Goal: Use online tool/utility

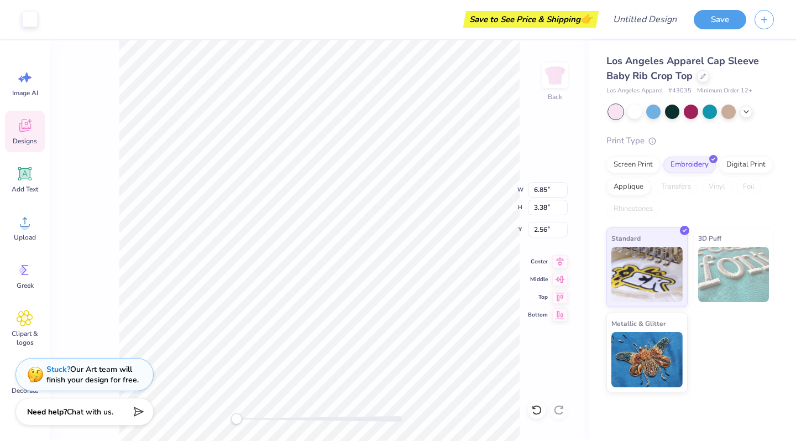
type input "2.36"
type input "3.10"
type input "2.76"
type input "6.85"
type input "3.38"
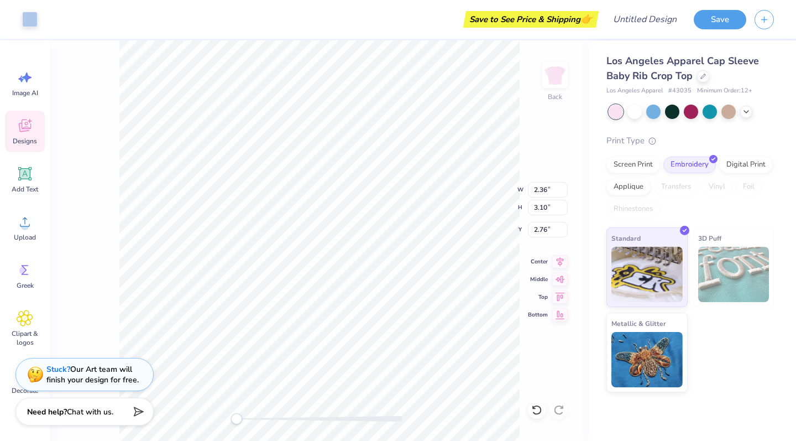
type input "2.56"
click at [646, 168] on div "Screen Print" at bounding box center [633, 163] width 54 height 17
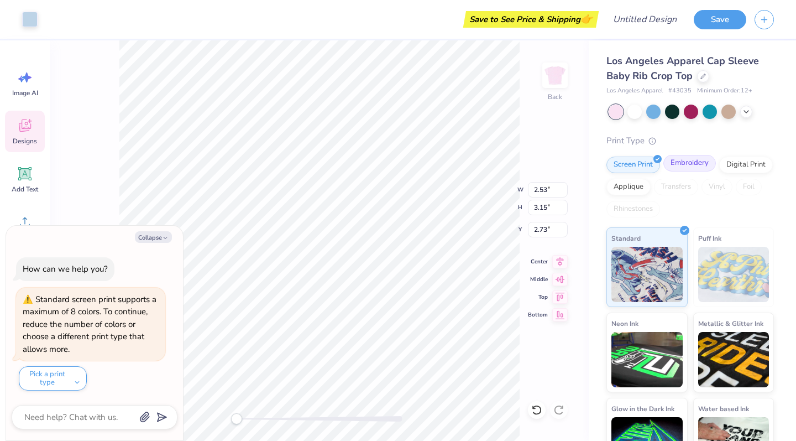
click at [688, 170] on div "Embroidery" at bounding box center [689, 163] width 53 height 17
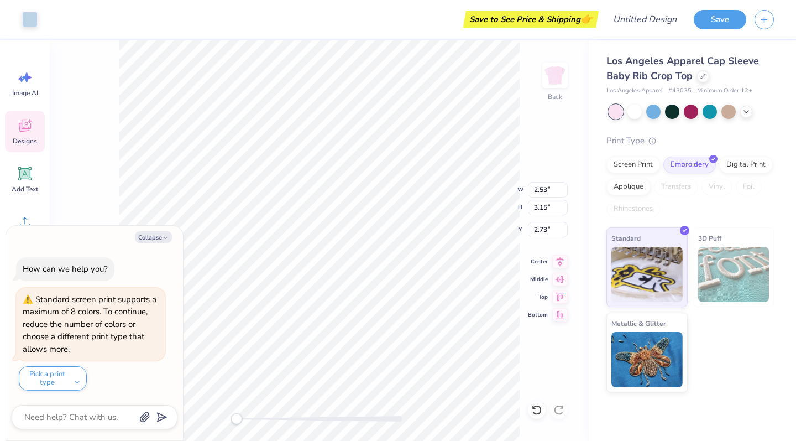
type textarea "x"
type input "6.97"
type input "3.49"
type input "2.51"
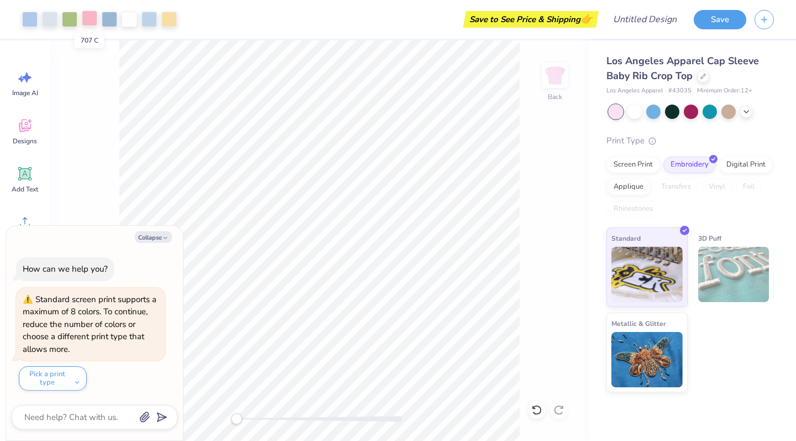
click at [91, 22] on div at bounding box center [89, 18] width 15 height 15
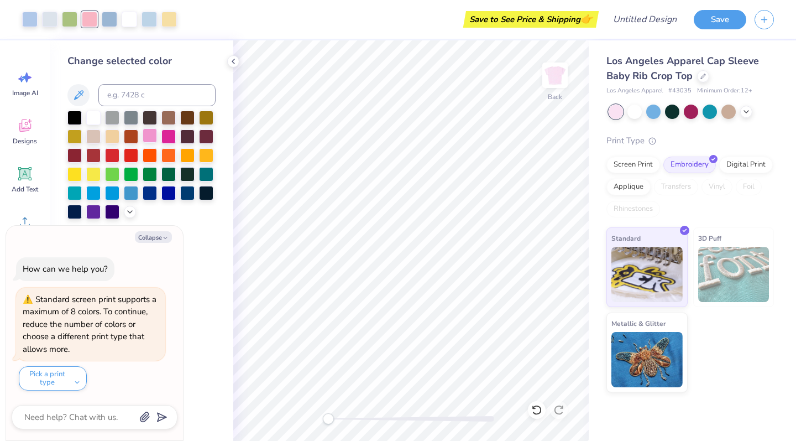
click at [155, 131] on div at bounding box center [150, 135] width 14 height 14
click at [182, 138] on div at bounding box center [187, 135] width 14 height 14
type textarea "x"
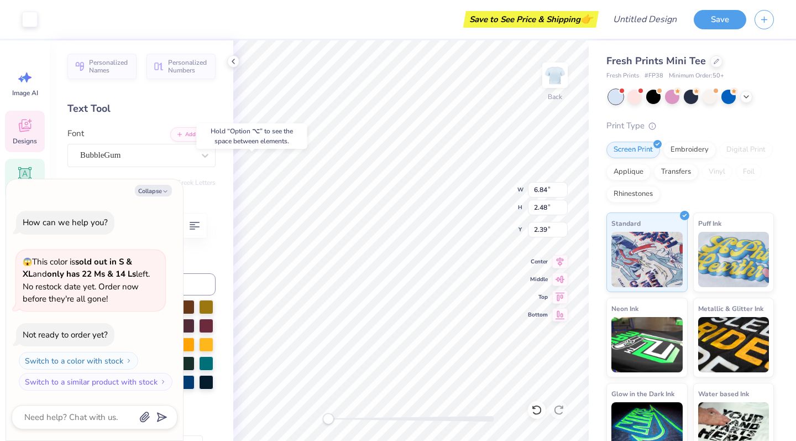
type textarea "x"
